Goal: Register for event/course

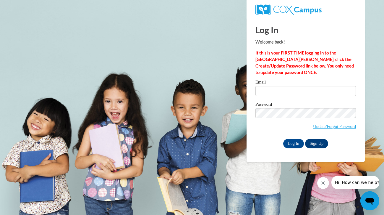
click at [320, 141] on link "Sign Up" at bounding box center [316, 143] width 23 height 9
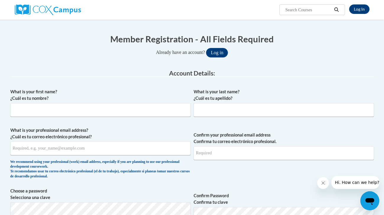
scroll to position [53, 0]
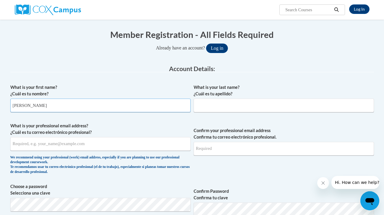
type input "Tiffany"
type input "h"
type input "Hirota"
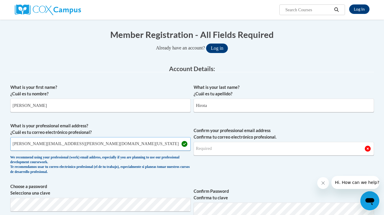
type input "tiffany.hirota@eoel.hawaii.gov"
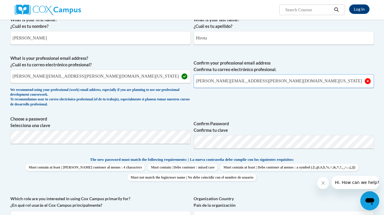
scroll to position [131, 0]
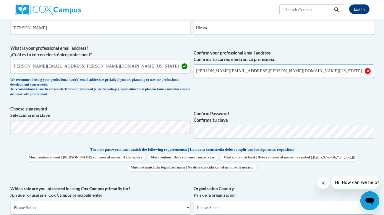
type input "tiffany.hirota@eoel.hawaii.gov"
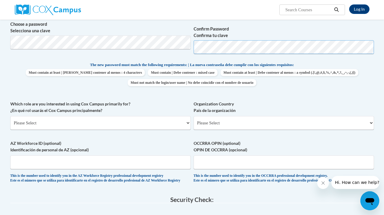
scroll to position [219, 0]
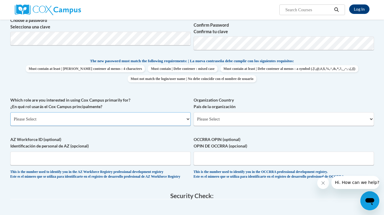
select select "fbf2d438-af2f-41f8-98f1-81c410e29de3"
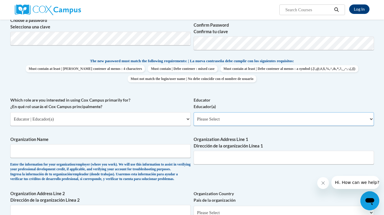
select select "5e2af403-4f2c-4e49-a02f-103e55d7b75b"
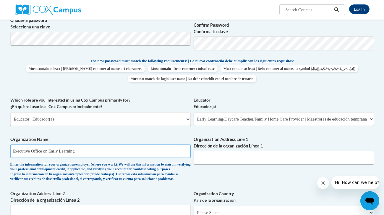
type input "Executive Office on Early Learning"
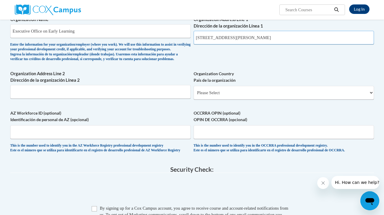
scroll to position [334, 0]
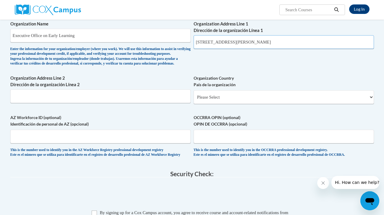
type input "2759 S. King St. Honolulu, HI 96826"
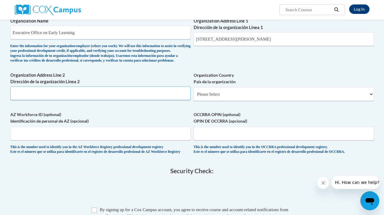
scroll to position [346, 0]
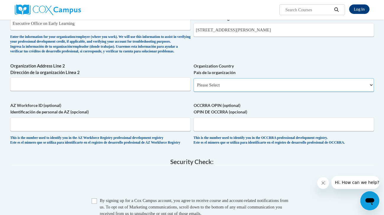
select select "ad49bcad-a171-4b2e-b99c-48b446064914"
select select
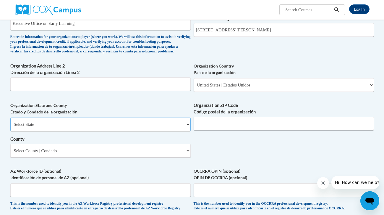
select select "Hawaii"
click at [174, 146] on select "County" at bounding box center [100, 151] width 180 height 14
select select "Honolulu"
type input "96826"
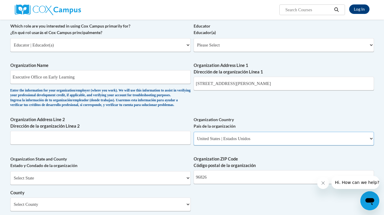
scroll to position [287, 0]
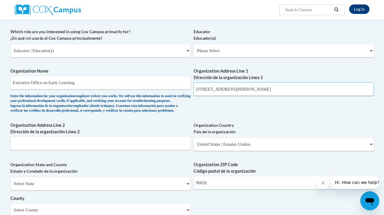
click at [275, 85] on input "2759 S. King St. Honolulu, HI 96826" at bounding box center [284, 89] width 180 height 14
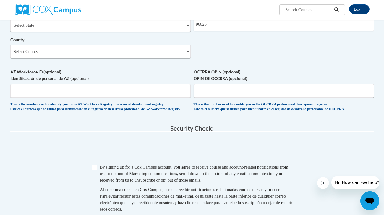
scroll to position [504, 0]
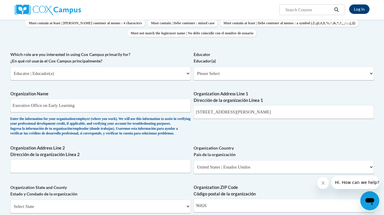
click at [94, 110] on div "Member Registration - All Fields Required Already have an account? Log in Prefe…" at bounding box center [192, 118] width 364 height 603
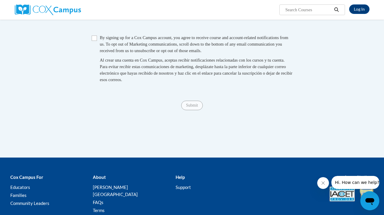
scroll to position [574, 0]
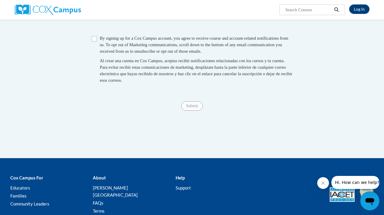
click at [95, 40] on input "Checkbox" at bounding box center [94, 38] width 5 height 5
checkbox input "true"
click at [187, 104] on input "Submit" at bounding box center [191, 105] width 21 height 9
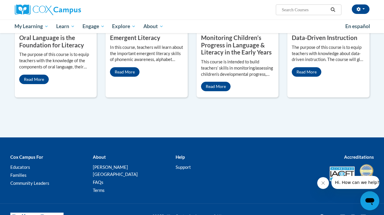
scroll to position [547, 0]
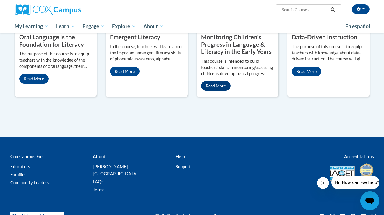
click at [218, 90] on link "Read More" at bounding box center [216, 85] width 30 height 9
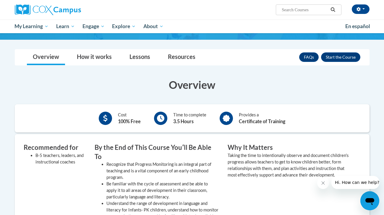
scroll to position [32, 0]
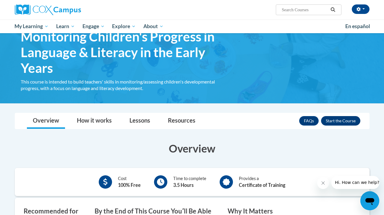
click at [341, 119] on button "Enroll" at bounding box center [340, 120] width 39 height 9
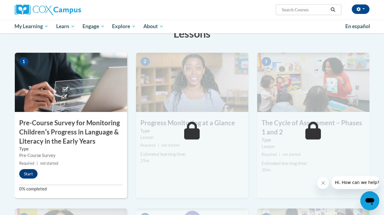
scroll to position [108, 0]
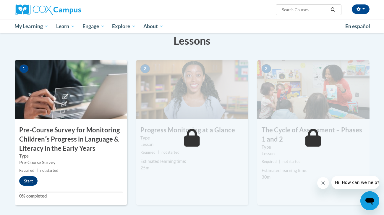
click at [189, 144] on icon at bounding box center [192, 138] width 16 height 18
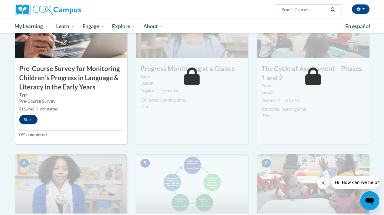
scroll to position [169, 0]
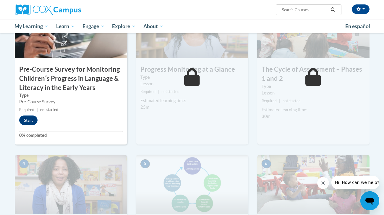
click at [190, 77] on icon at bounding box center [192, 77] width 16 height 18
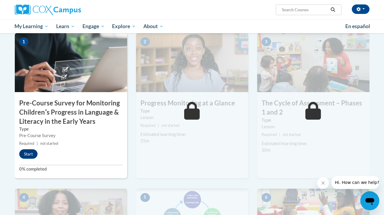
scroll to position [135, 0]
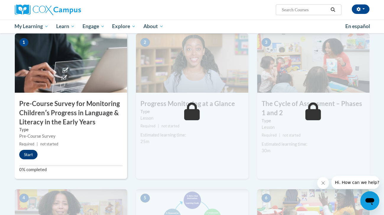
click at [25, 152] on button "Start" at bounding box center [28, 154] width 18 height 9
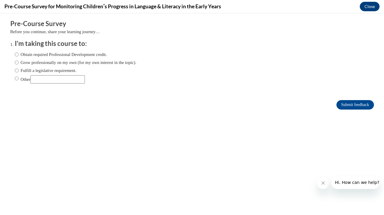
scroll to position [0, 0]
click at [18, 62] on label "Grow professionally on my own (for my own interest in the topic)." at bounding box center [76, 62] width 122 height 7
click at [18, 62] on input "Grow professionally on my own (for my own interest in the topic)." at bounding box center [17, 62] width 4 height 7
radio input "true"
click at [376, 4] on button "Close" at bounding box center [370, 6] width 20 height 9
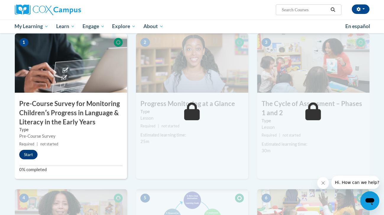
click at [30, 155] on button "Start" at bounding box center [28, 154] width 18 height 9
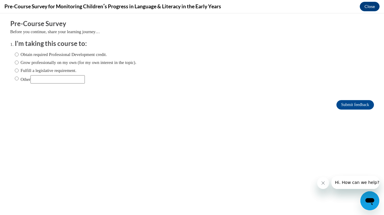
click at [16, 60] on input "Grow professionally on my own (for my own interest in the topic)." at bounding box center [17, 62] width 4 height 7
radio input "true"
click at [346, 106] on input "Submit feedback" at bounding box center [354, 104] width 37 height 9
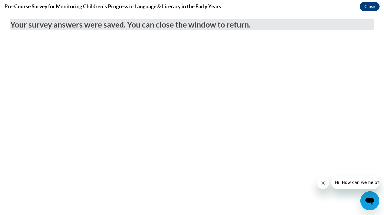
click at [374, 6] on button "Close" at bounding box center [370, 6] width 20 height 9
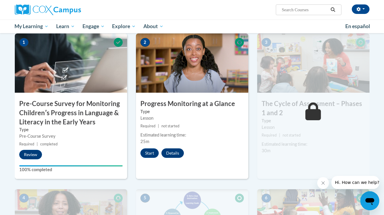
click at [169, 152] on button "Details" at bounding box center [172, 152] width 22 height 9
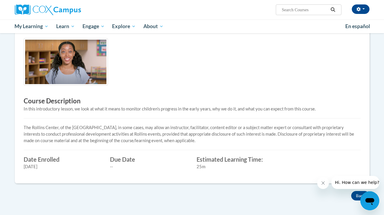
scroll to position [107, 0]
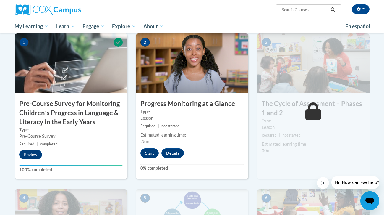
scroll to position [139, 0]
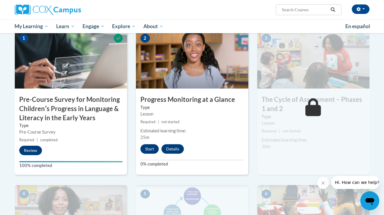
click at [147, 148] on button "Start" at bounding box center [149, 148] width 18 height 9
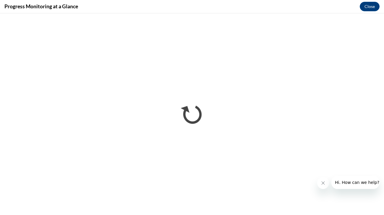
click at [324, 185] on icon "Close message from company" at bounding box center [323, 182] width 5 height 5
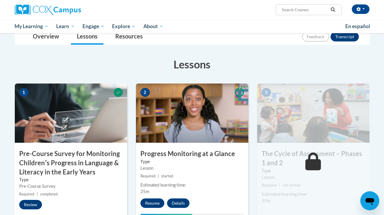
scroll to position [139, 0]
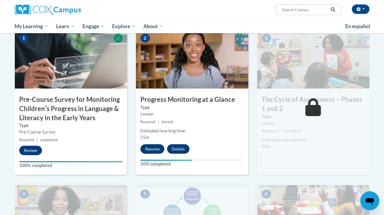
click at [148, 149] on button "Resume" at bounding box center [152, 148] width 24 height 9
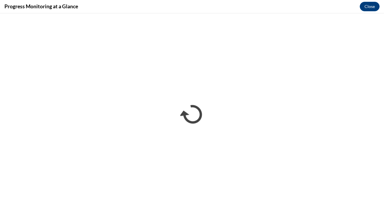
scroll to position [0, 0]
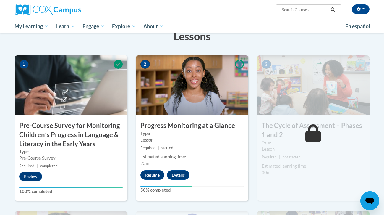
scroll to position [101, 0]
